Goal: Task Accomplishment & Management: Use online tool/utility

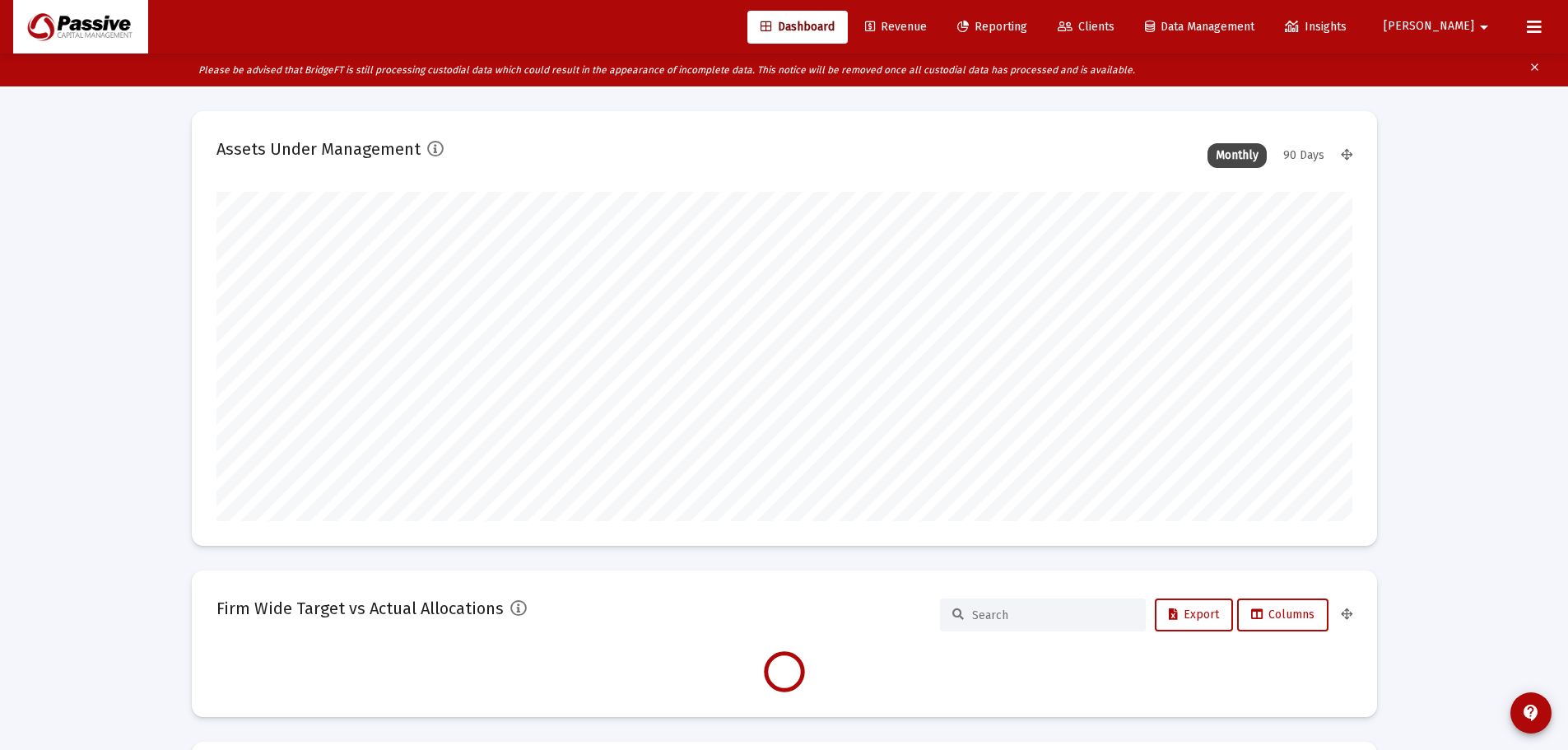
scroll to position [329, 611]
type input "[DATE]"
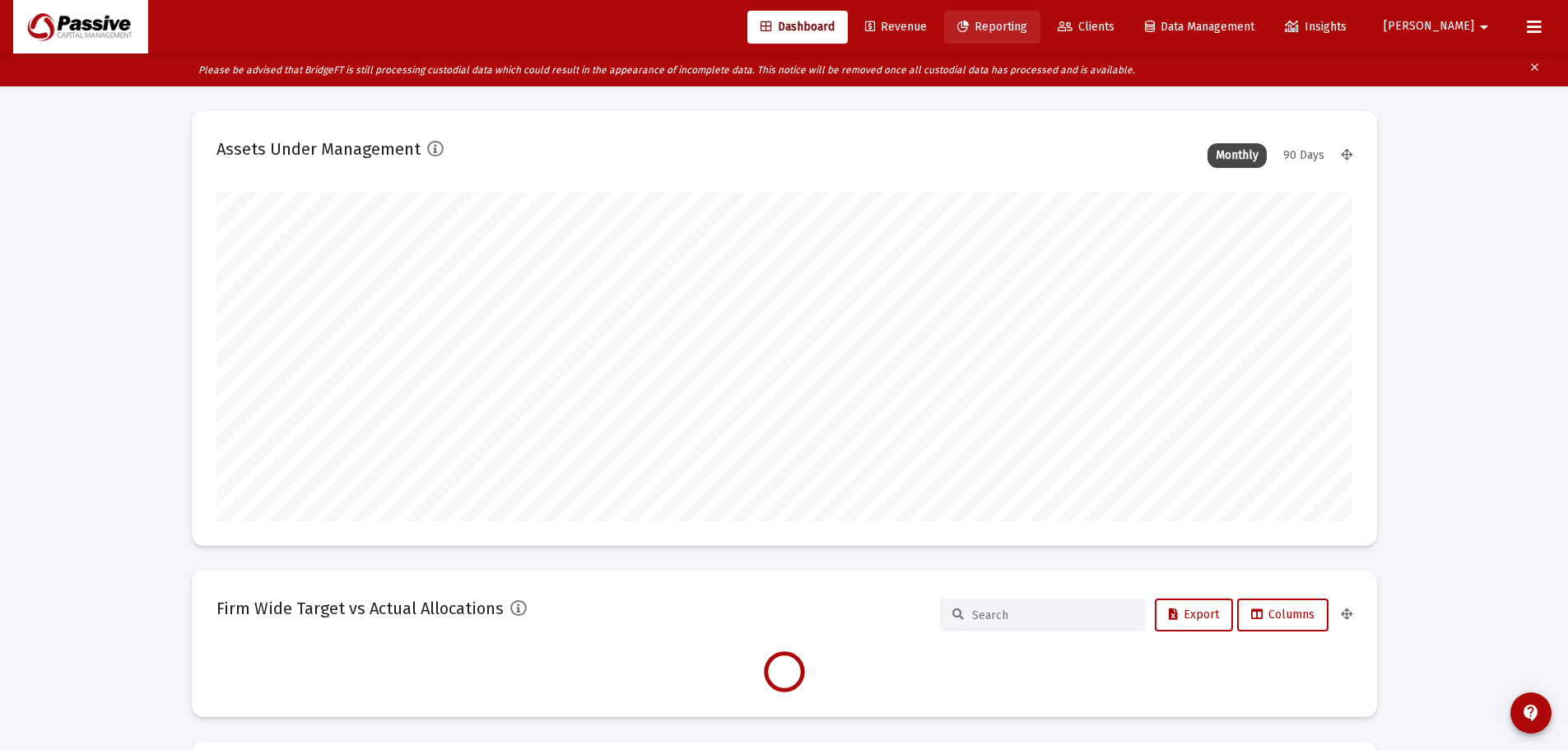
click at [1028, 31] on span "Reporting" at bounding box center [992, 26] width 70 height 14
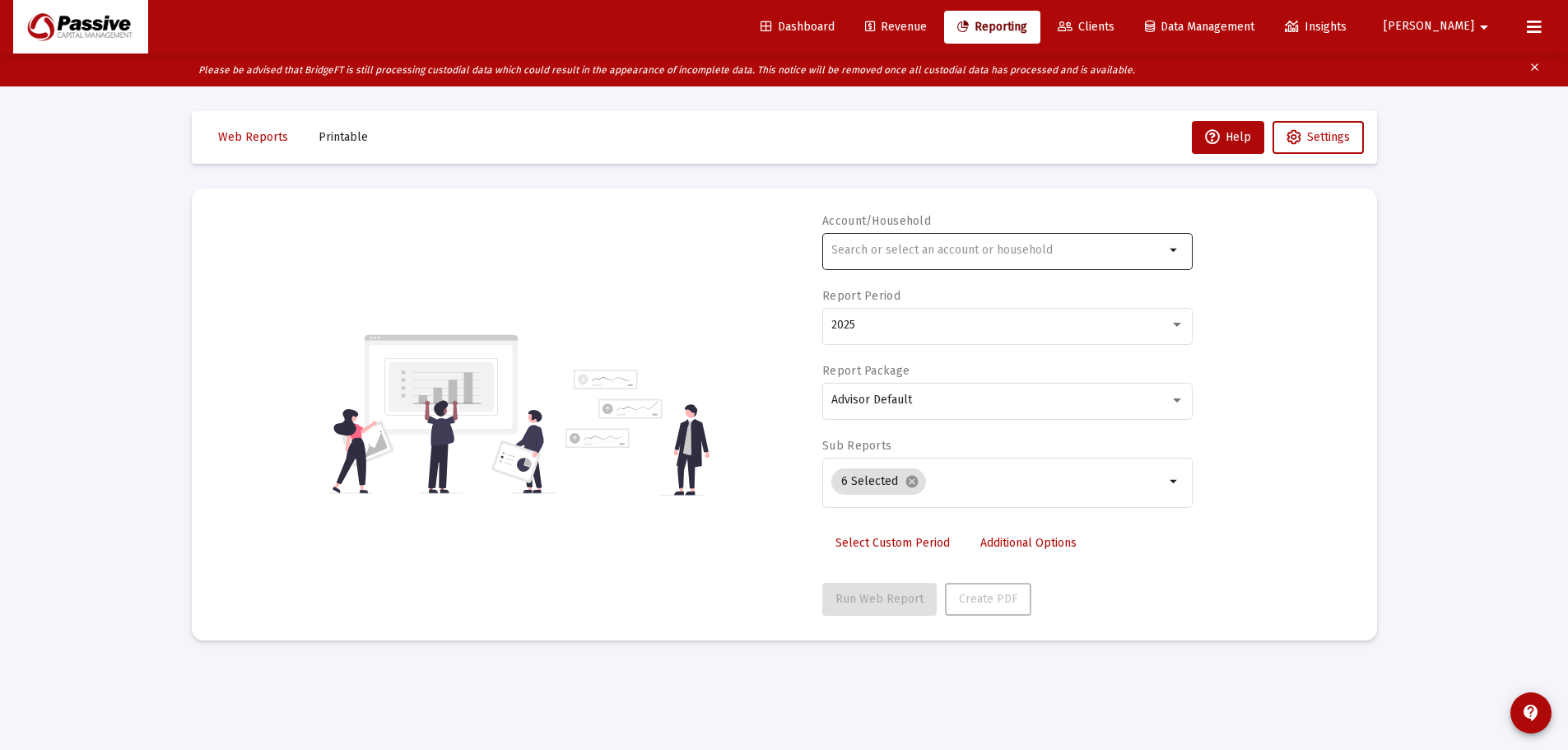
click at [876, 256] on input "text" at bounding box center [999, 250] width 333 height 13
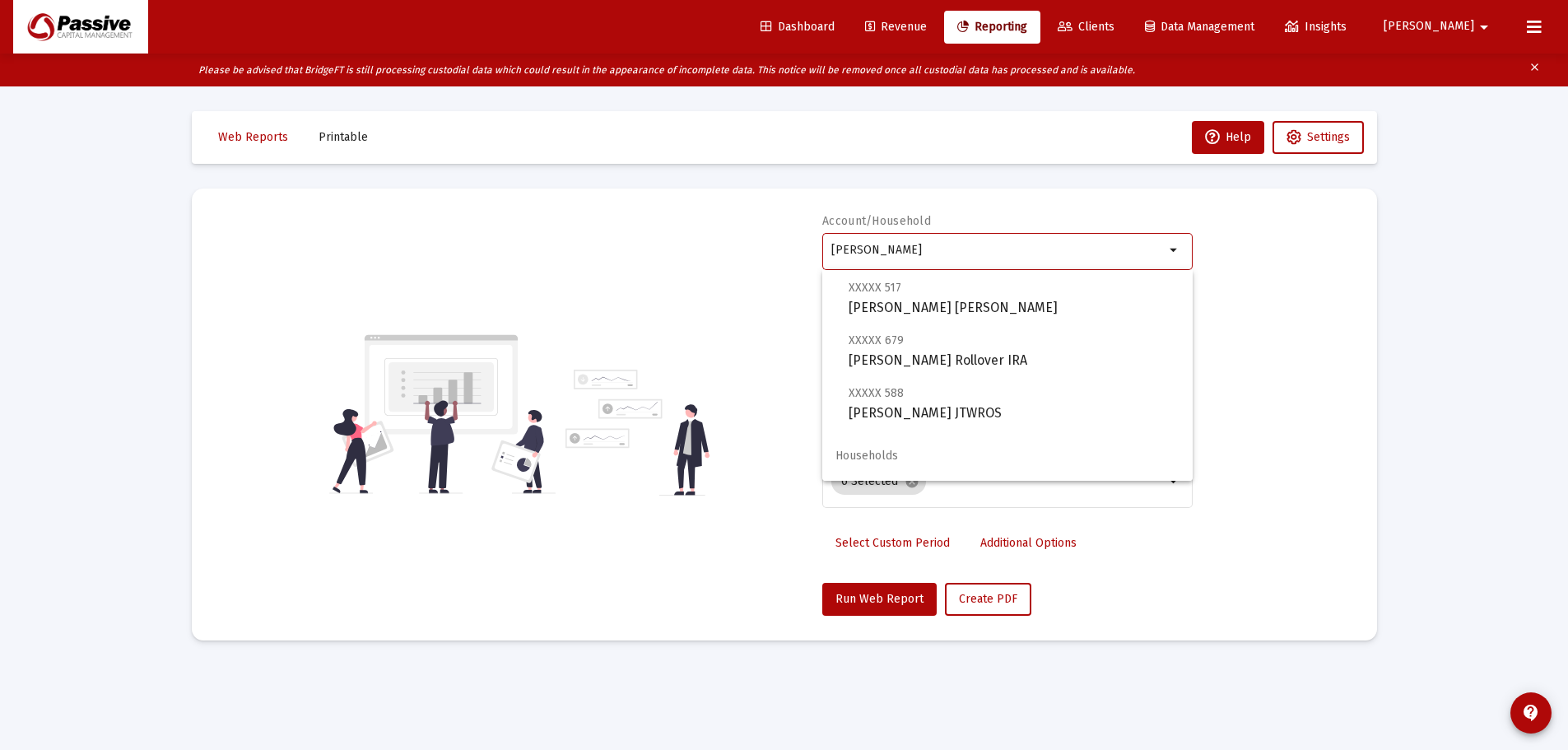
scroll to position [118, 0]
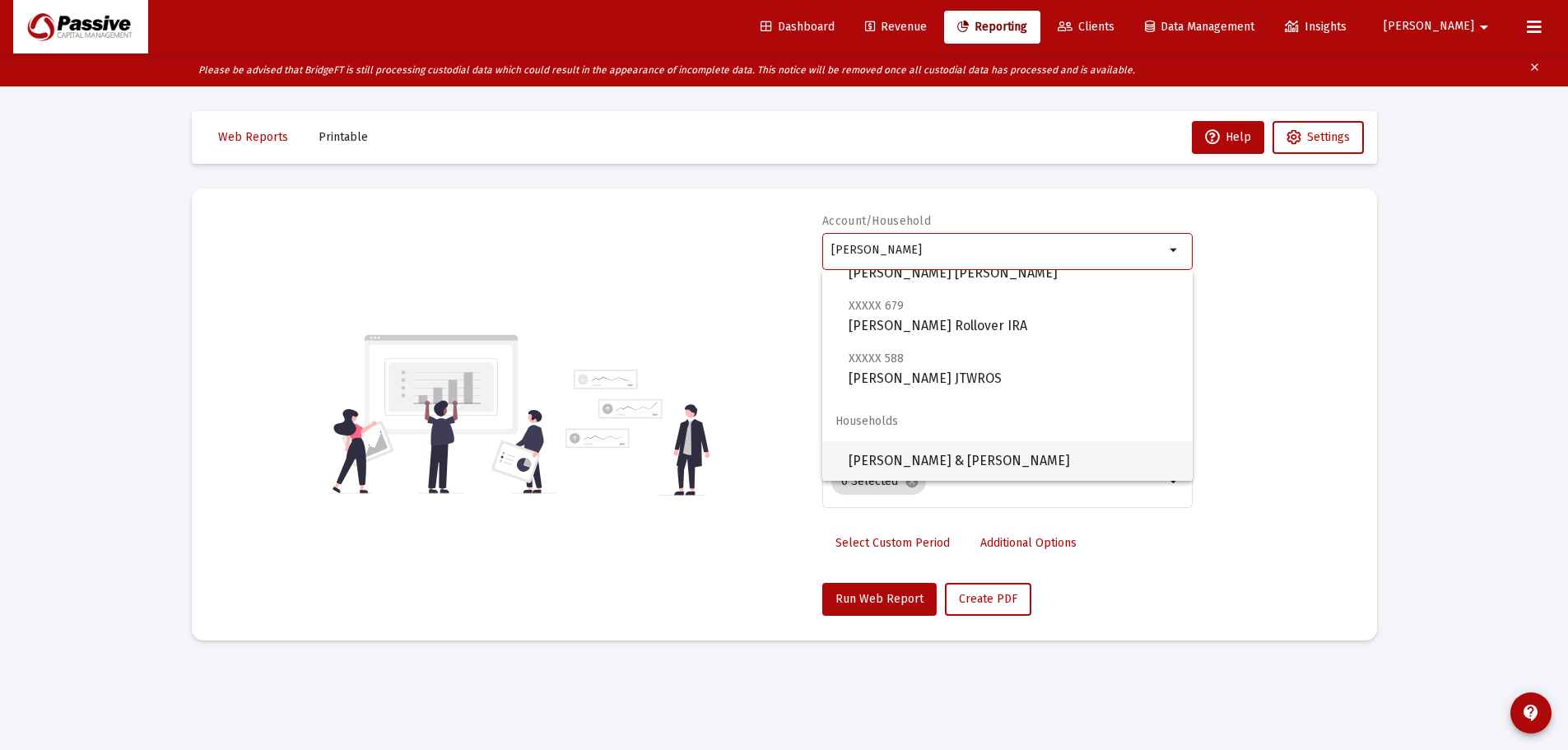
click at [892, 453] on span "[PERSON_NAME] & [PERSON_NAME]" at bounding box center [1014, 460] width 331 height 39
type input "[PERSON_NAME] & [PERSON_NAME]"
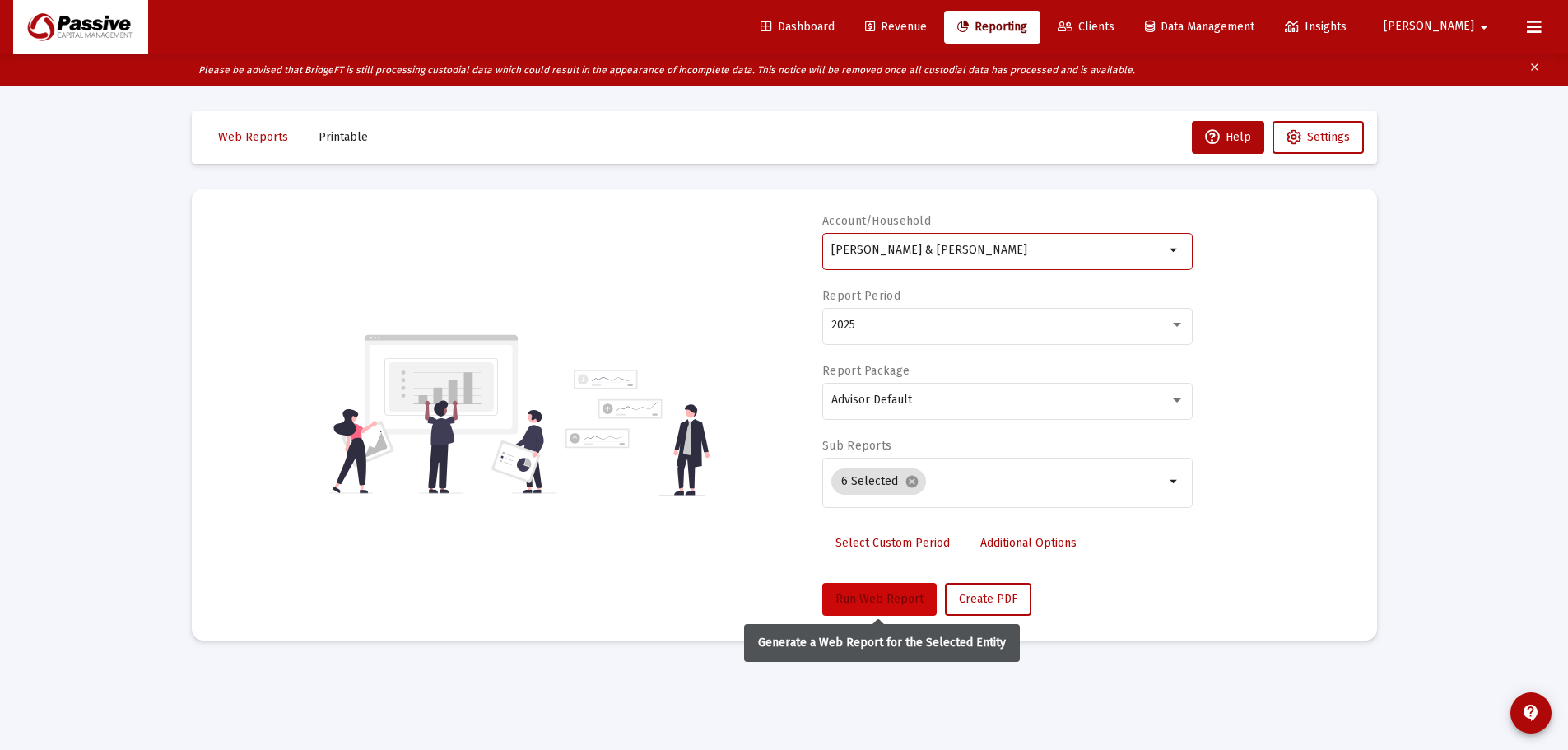
click at [901, 598] on span "Run Web Report" at bounding box center [879, 599] width 88 height 14
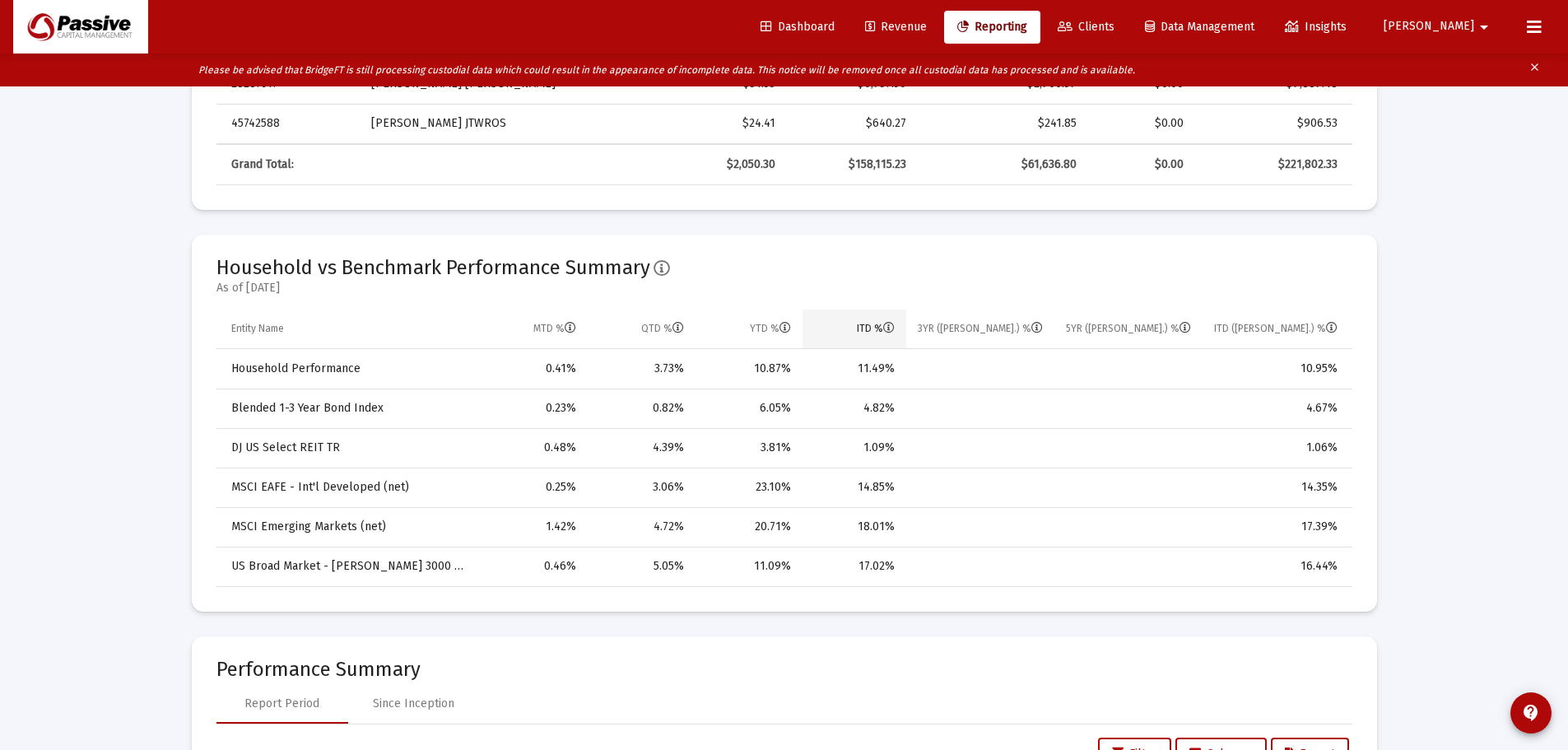
scroll to position [988, 0]
